Goal: Find specific page/section: Find specific page/section

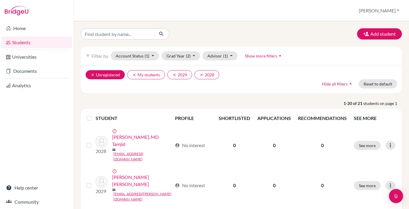
click at [111, 75] on button "clear Unregistered" at bounding box center [104, 74] width 39 height 9
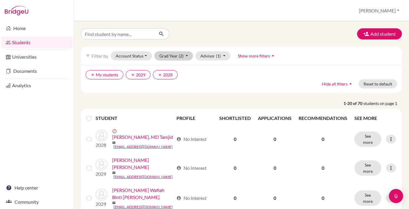
click at [188, 56] on button "Grad Year (2)" at bounding box center [173, 55] width 39 height 9
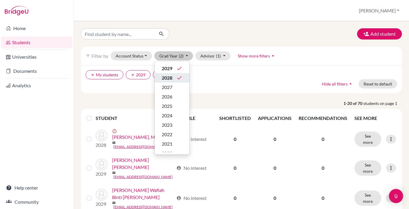
click at [180, 79] on icon "done" at bounding box center [179, 78] width 6 height 6
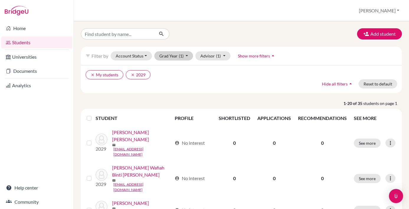
click at [186, 55] on button "Grad Year (1)" at bounding box center [173, 55] width 39 height 9
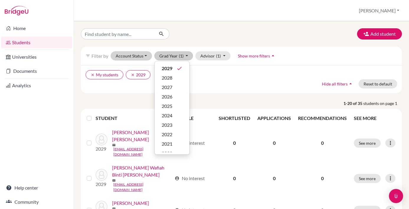
click at [134, 60] on button "Account Status" at bounding box center [131, 55] width 41 height 9
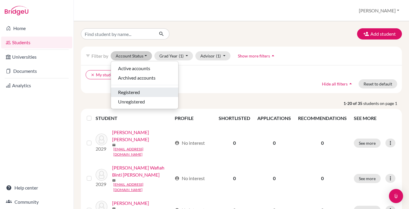
click at [143, 92] on div "Registered" at bounding box center [144, 92] width 53 height 7
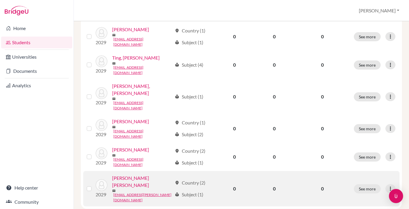
scroll to position [216, 0]
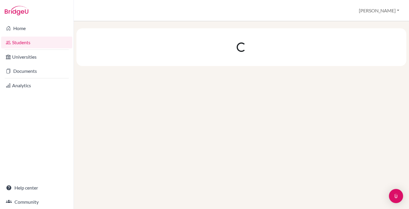
scroll to position [0, 0]
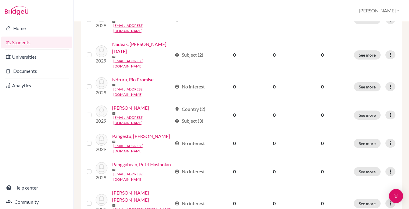
scroll to position [469, 0]
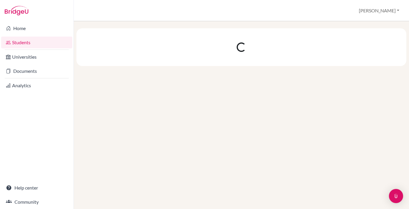
scroll to position [0, 0]
